Goal: Check status

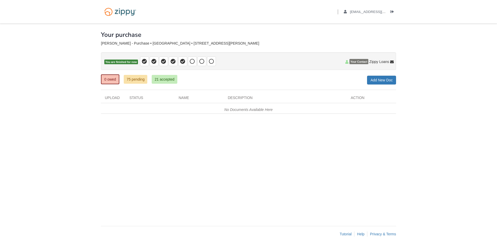
click at [197, 60] on span at bounding box center [178, 61] width 77 height 10
click at [195, 60] on span at bounding box center [192, 61] width 9 height 10
click at [203, 60] on icon at bounding box center [201, 61] width 5 height 5
click at [211, 60] on icon at bounding box center [211, 61] width 5 height 5
